Goal: Navigation & Orientation: Find specific page/section

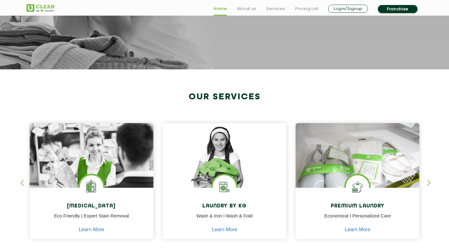
scroll to position [232, 0]
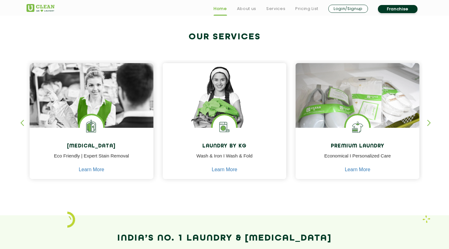
click at [430, 123] on div "button" at bounding box center [432, 128] width 9 height 17
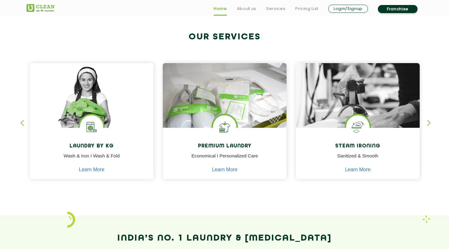
click at [429, 123] on div "button" at bounding box center [432, 128] width 9 height 17
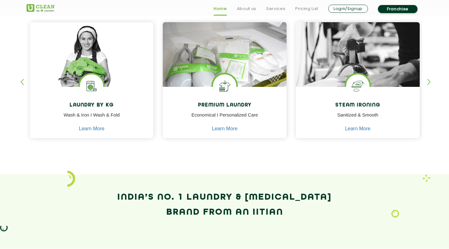
scroll to position [273, 0]
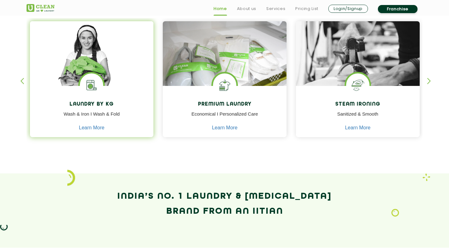
click at [89, 88] on img at bounding box center [91, 84] width 23 height 23
click at [86, 128] on link "Learn More" at bounding box center [92, 128] width 26 height 6
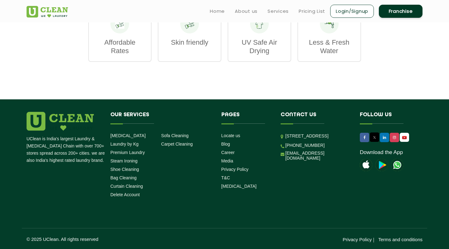
scroll to position [1014, 0]
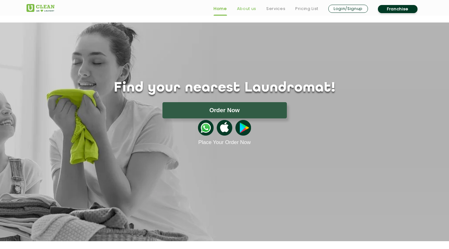
click at [247, 12] on link "About us" at bounding box center [246, 8] width 19 height 7
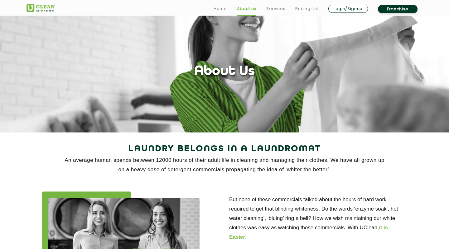
scroll to position [14, 0]
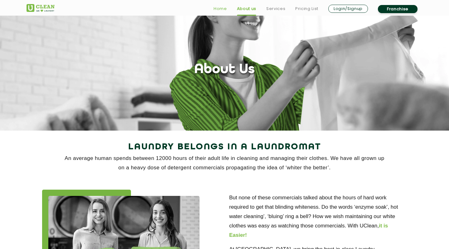
click at [220, 11] on link "Home" at bounding box center [220, 8] width 13 height 7
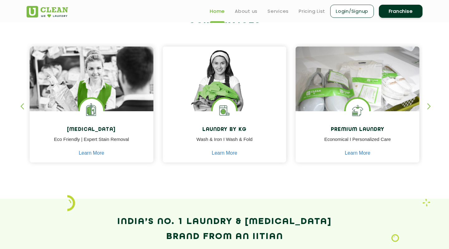
scroll to position [247, 0]
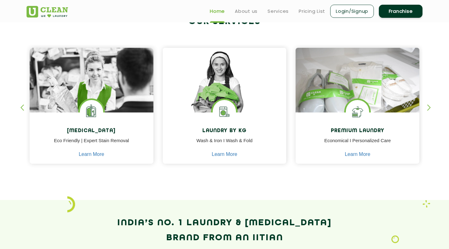
click at [428, 106] on div "button" at bounding box center [432, 112] width 9 height 17
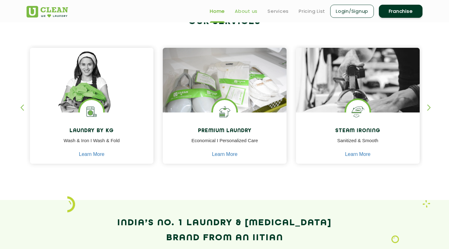
click at [251, 12] on link "About us" at bounding box center [246, 10] width 23 height 7
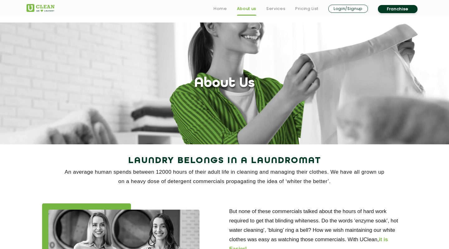
scroll to position [-1, 0]
